Goal: Information Seeking & Learning: Learn about a topic

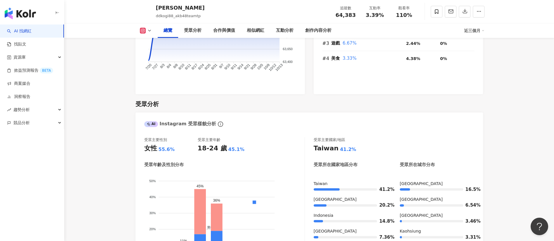
scroll to position [482, 0]
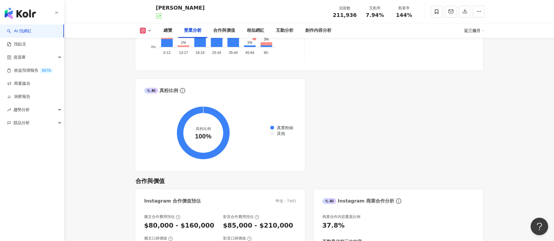
scroll to position [526, 0]
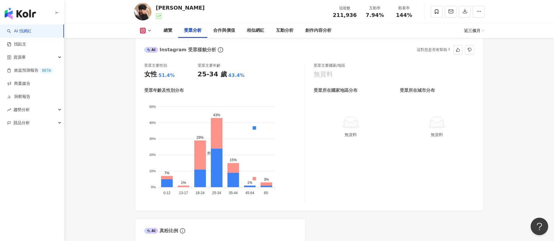
click at [401, 173] on div "受眾主要國家/地區 無資料 受眾所在國家地區分布 受眾所在城市分布 無資料 無資料" at bounding box center [394, 132] width 161 height 139
